Goal: Task Accomplishment & Management: Manage account settings

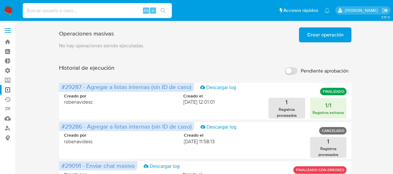
click at [97, 9] on input at bounding box center [97, 11] width 149 height 8
paste input "LGjGb8xbJXkEXSRrsw0nrXbC"
type input "LGjGb8xbJXkEXSRrsw0nrXbC"
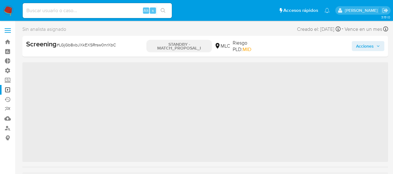
scroll to position [247, 0]
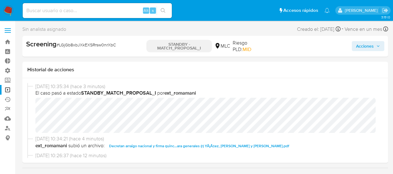
select select "10"
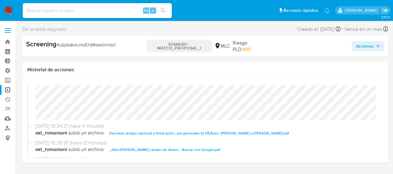
scroll to position [18, 0]
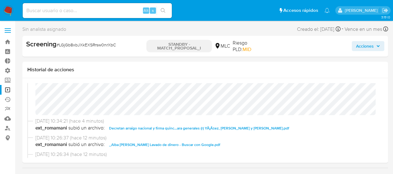
click at [224, 129] on span "Decretan arraigo nacional y firma quinc...ara generales (r) YÃ¡Ã±ez, Rozas y Ol…" at bounding box center [199, 127] width 180 height 7
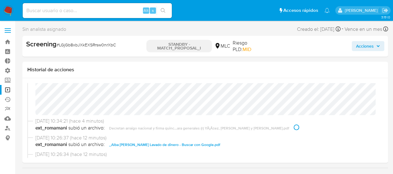
click at [204, 145] on span "_Alba Catherine Silva Sandoval_ Lavado de dinero - Buscar con Google.pdf" at bounding box center [164, 144] width 111 height 7
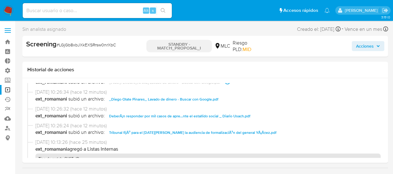
scroll to position [80, 0]
click at [199, 102] on span "_Diego Olate Pinares_ Lavado de dinero - Buscar con Google.pdf" at bounding box center [163, 98] width 109 height 7
click at [208, 116] on span "DeberÃ¡n responder por mil casos de apre...nte el estallido social _ Diario Usa…" at bounding box center [179, 115] width 141 height 7
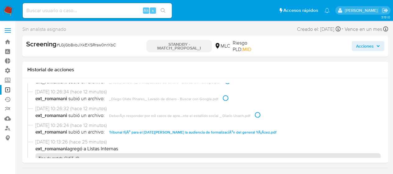
click at [207, 131] on span "Tribunal fijÃ³ para el 7 de mayo la audiencia de formalizaciÃ³n del general YÃ¡…" at bounding box center [192, 131] width 167 height 7
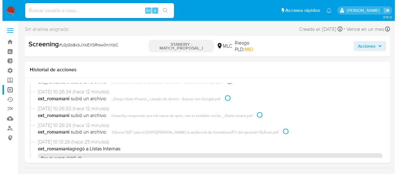
scroll to position [0, 0]
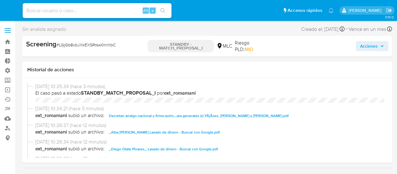
select select "10"
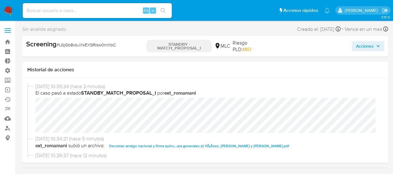
scroll to position [247, 0]
click at [358, 48] on span "Acciones" at bounding box center [365, 46] width 18 height 10
click at [10, 43] on link "Bandeja" at bounding box center [37, 42] width 74 height 10
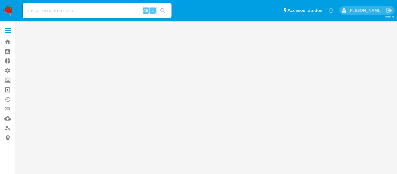
click at [7, 93] on link "Operaciones masivas" at bounding box center [37, 90] width 74 height 10
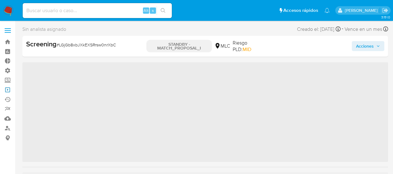
scroll to position [237, 0]
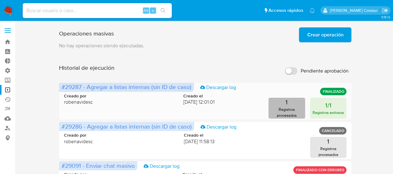
click at [288, 104] on button "1 Registros procesados" at bounding box center [286, 107] width 37 height 21
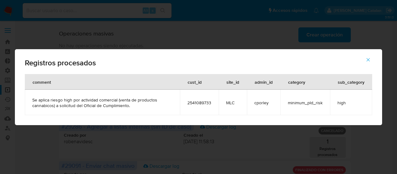
drag, startPoint x: 187, startPoint y: 103, endPoint x: 214, endPoint y: 98, distance: 26.8
click at [214, 98] on td "2541089733" at bounding box center [199, 101] width 39 height 25
click at [368, 62] on span "button" at bounding box center [369, 60] width 6 height 14
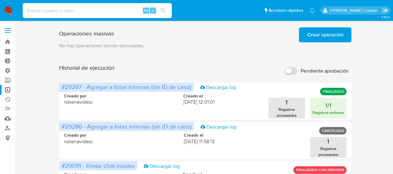
click at [105, 8] on input at bounding box center [97, 11] width 149 height 8
paste input "2541089733"
type input "2541089733"
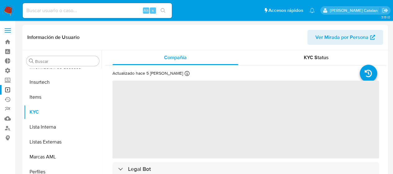
scroll to position [247, 0]
select select "10"
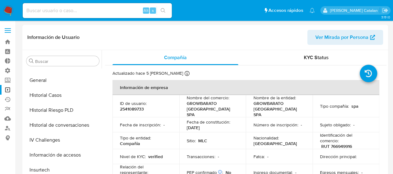
scroll to position [150, 0]
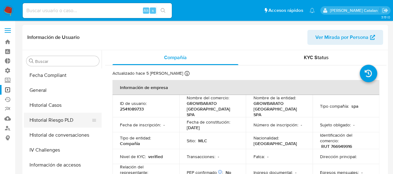
click at [50, 118] on button "Historial Riesgo PLD" at bounding box center [60, 119] width 73 height 15
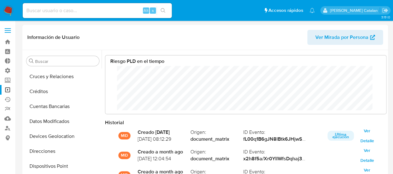
scroll to position [0, 0]
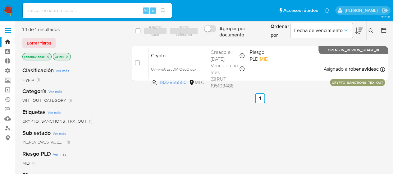
click at [48, 56] on icon "close-filter" at bounding box center [48, 57] width 4 height 4
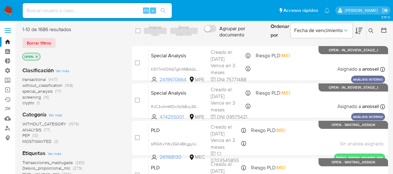
scroll to position [5, 0]
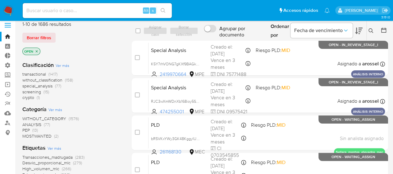
click at [37, 90] on span "screening" at bounding box center [31, 91] width 19 height 6
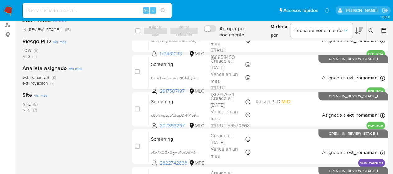
scroll to position [105, 0]
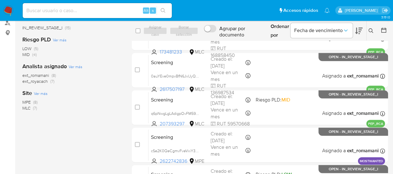
click at [27, 109] on span "MLC" at bounding box center [26, 108] width 8 height 6
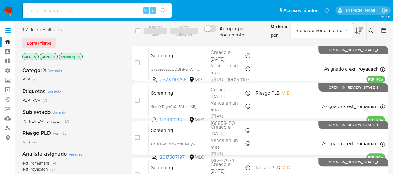
click at [53, 56] on icon "close-filter" at bounding box center [54, 56] width 2 height 2
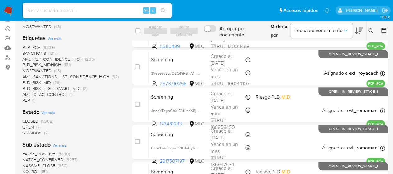
scroll to position [71, 0]
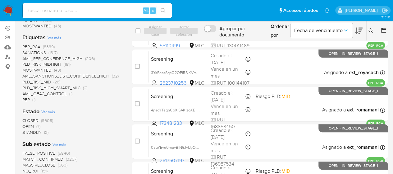
click at [36, 130] on span "STANDBY" at bounding box center [31, 132] width 19 height 6
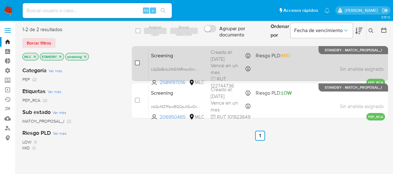
click at [135, 63] on input "checkbox" at bounding box center [137, 62] width 5 height 5
checkbox input "true"
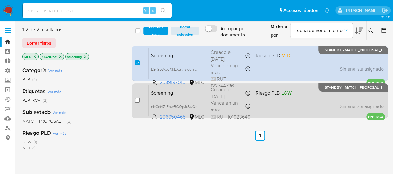
click at [137, 100] on input "checkbox" at bounding box center [137, 99] width 5 height 5
checkbox input "true"
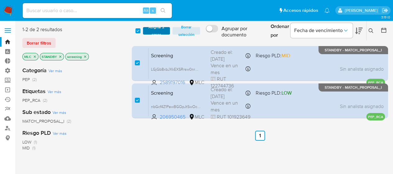
click at [161, 31] on span "Asignar 2 casos" at bounding box center [156, 31] width 21 height 6
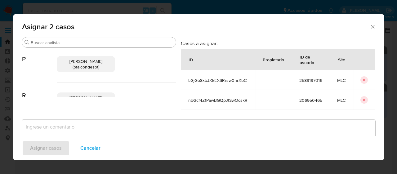
scroll to position [96, 0]
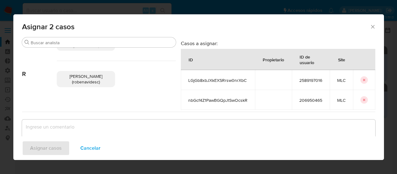
click at [92, 79] on span "Rocio Daniela Benavides Catalan (robenavidesc)" at bounding box center [86, 79] width 33 height 12
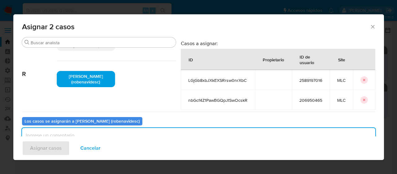
click at [61, 130] on textarea "assign-modal" at bounding box center [199, 140] width 354 height 25
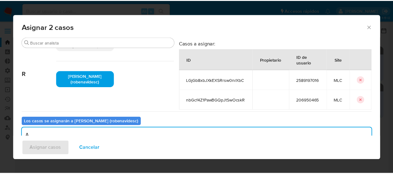
scroll to position [2, 0]
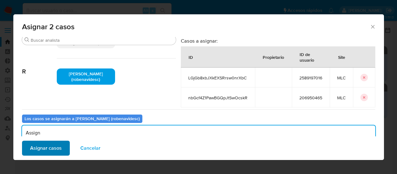
type textarea "Assign"
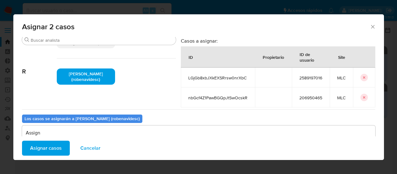
click at [58, 145] on span "Asignar casos" at bounding box center [46, 148] width 32 height 14
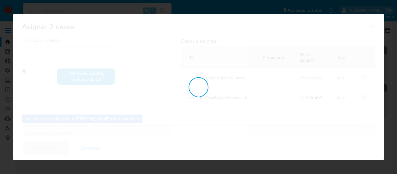
checkbox input "false"
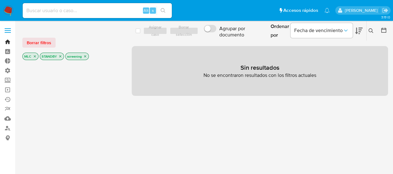
click at [8, 40] on link "Bandeja" at bounding box center [37, 42] width 74 height 10
